Goal: Information Seeking & Learning: Learn about a topic

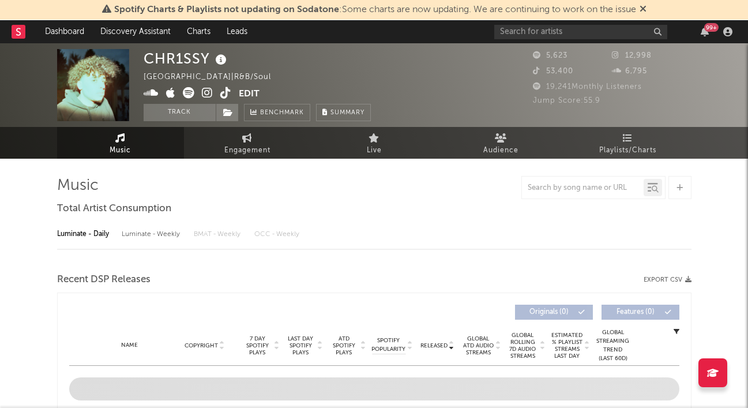
select select "6m"
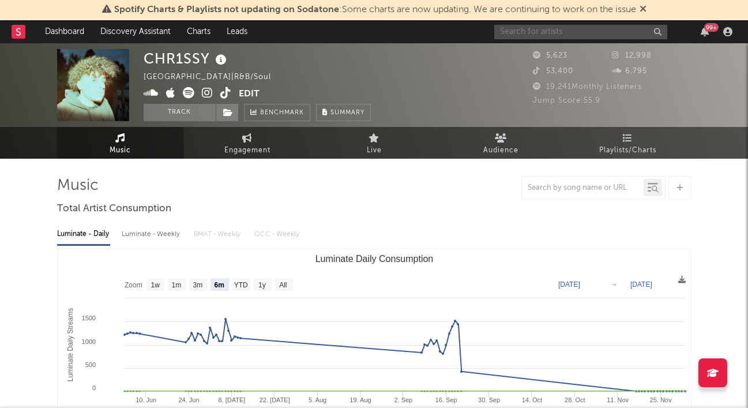
click at [512, 32] on input "text" at bounding box center [580, 32] width 173 height 14
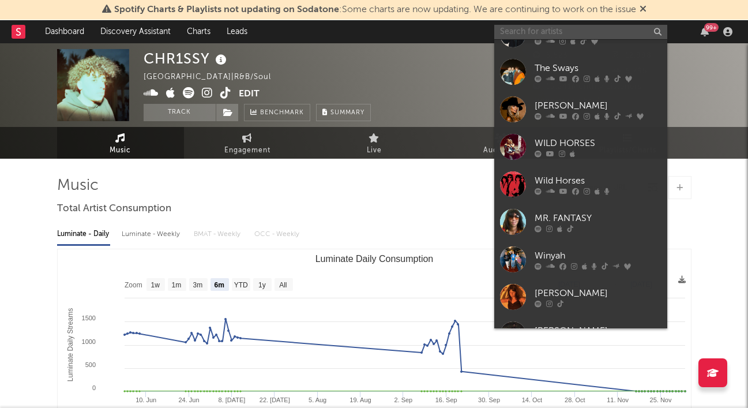
scroll to position [58, 0]
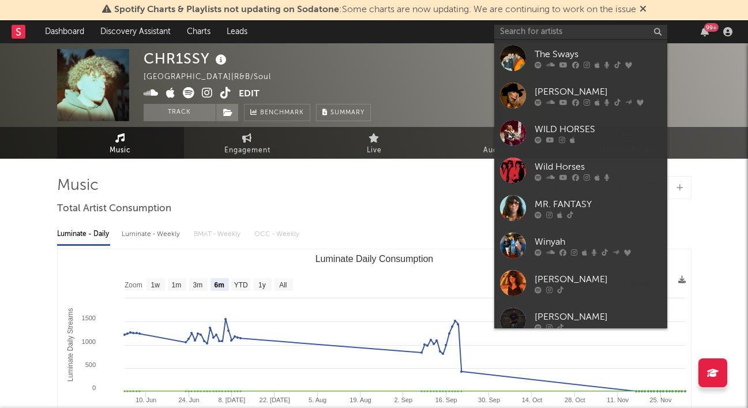
click at [562, 243] on div "Winyah" at bounding box center [597, 242] width 127 height 14
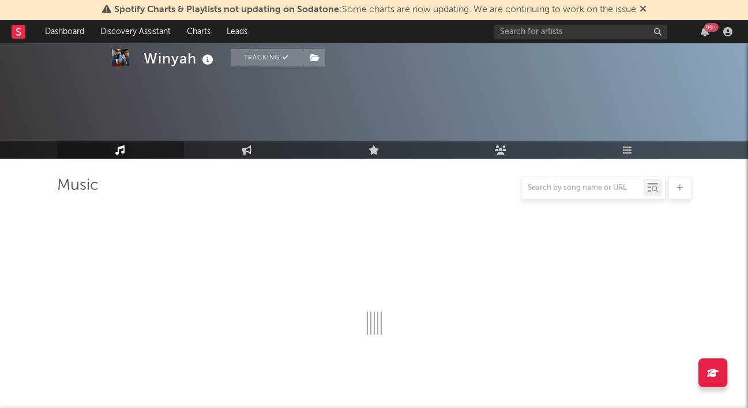
scroll to position [115, 0]
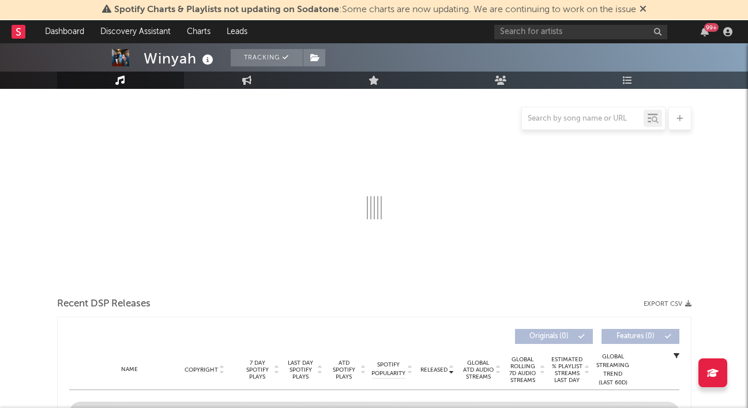
select select "6m"
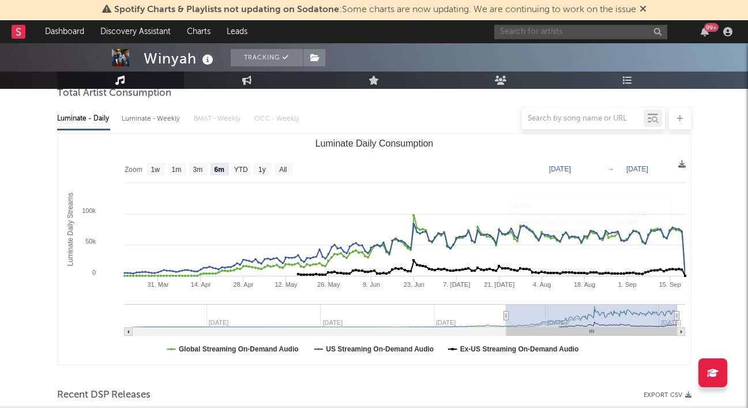
click at [594, 36] on input "text" at bounding box center [580, 32] width 173 height 14
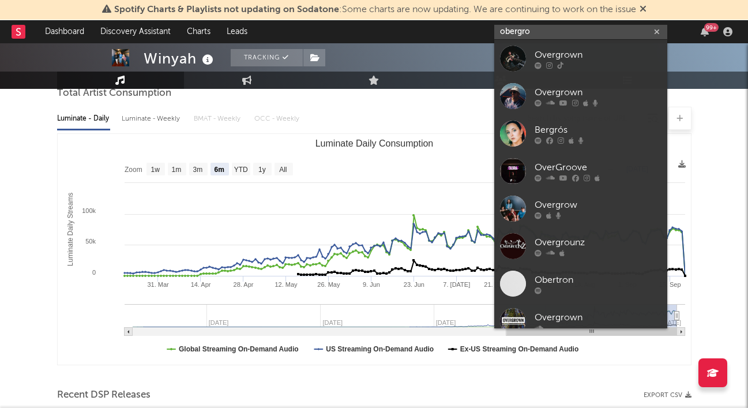
type input "obergro"
click at [581, 60] on div "Overgrown" at bounding box center [597, 55] width 127 height 14
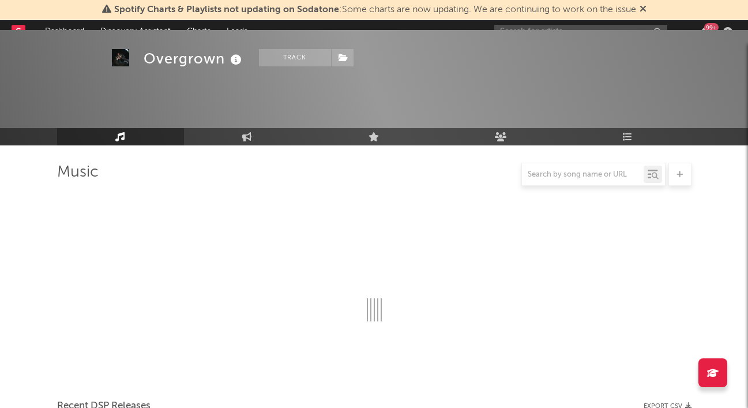
scroll to position [115, 0]
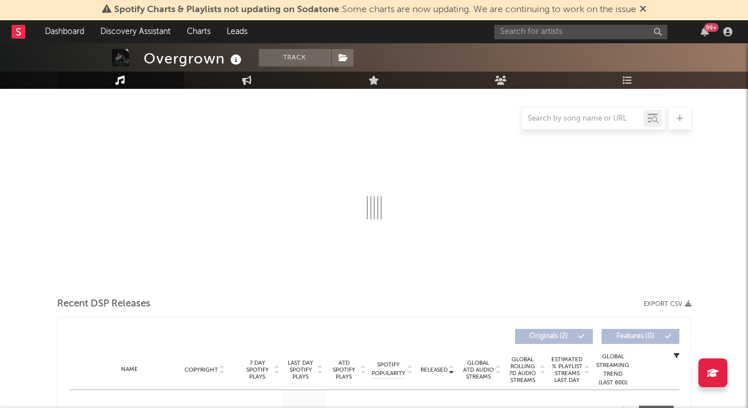
select select "1w"
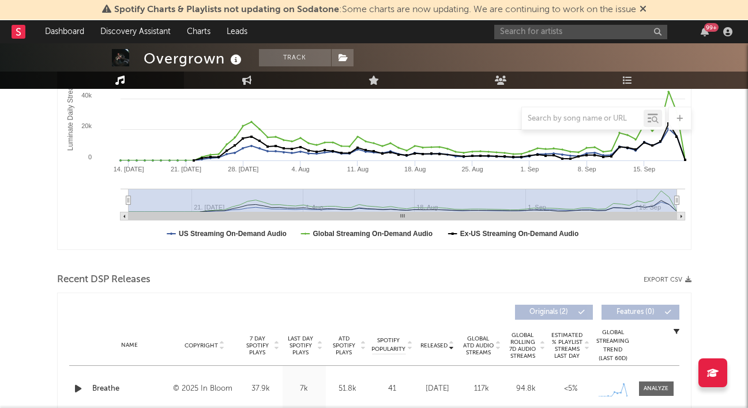
scroll to position [288, 0]
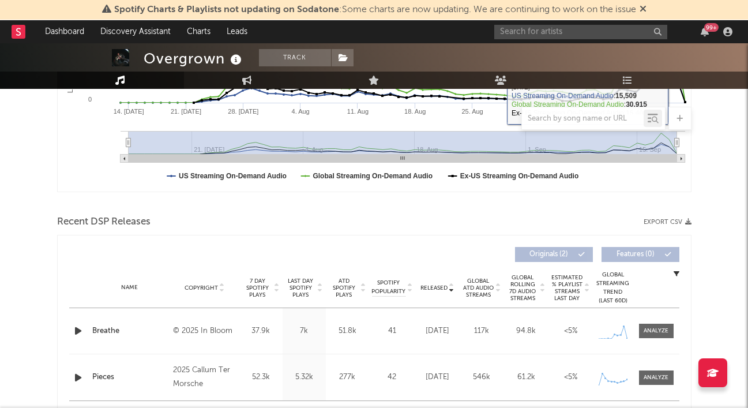
click at [666, 331] on div at bounding box center [655, 330] width 25 height 9
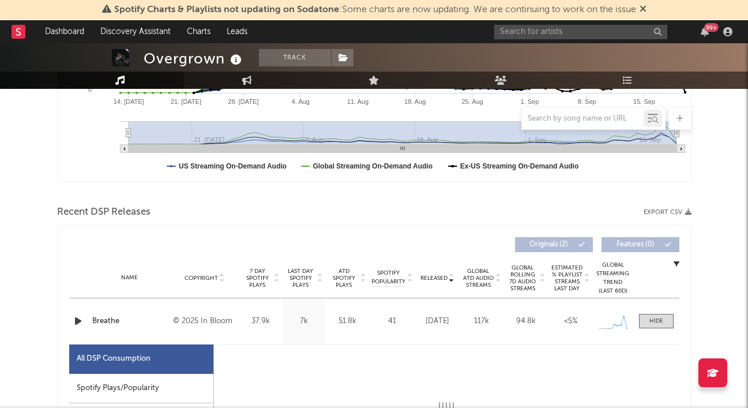
select select "1w"
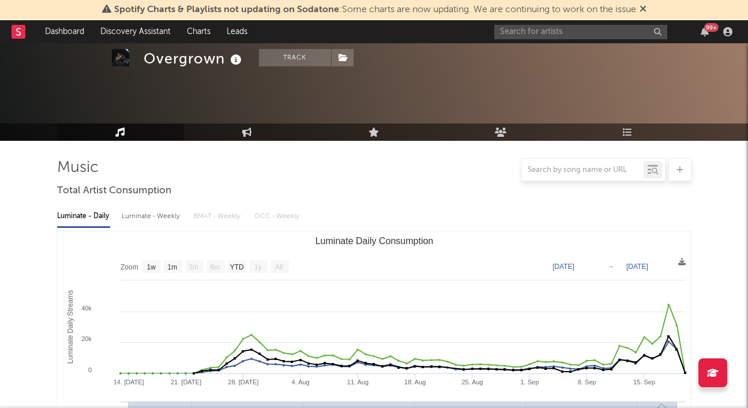
scroll to position [0, 0]
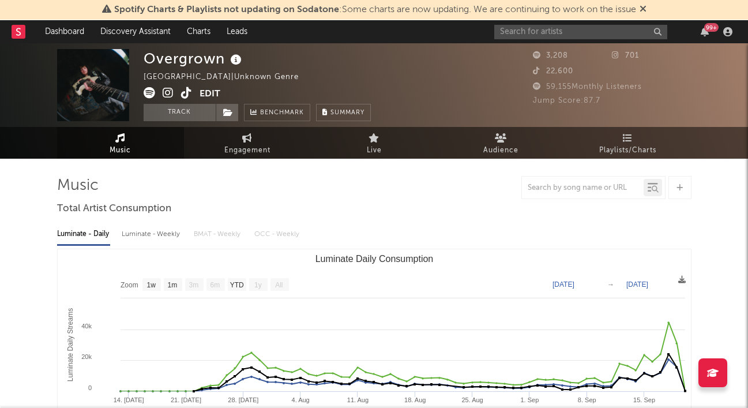
click at [615, 146] on span "Playlists/Charts" at bounding box center [627, 151] width 57 height 14
